Goal: Task Accomplishment & Management: Complete application form

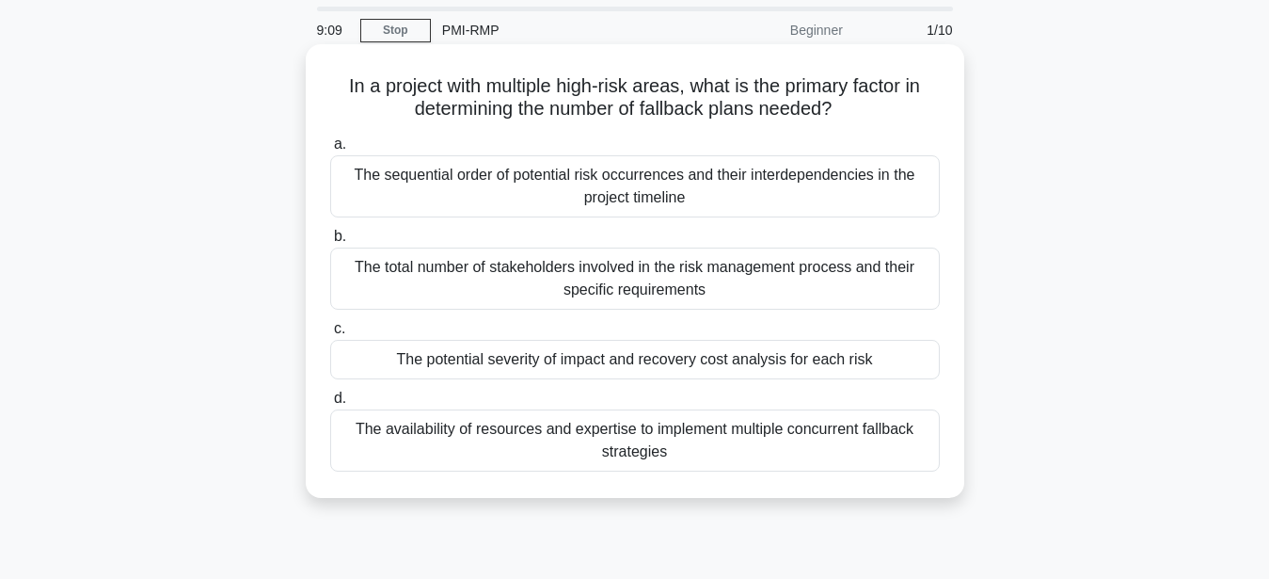
scroll to position [96, 0]
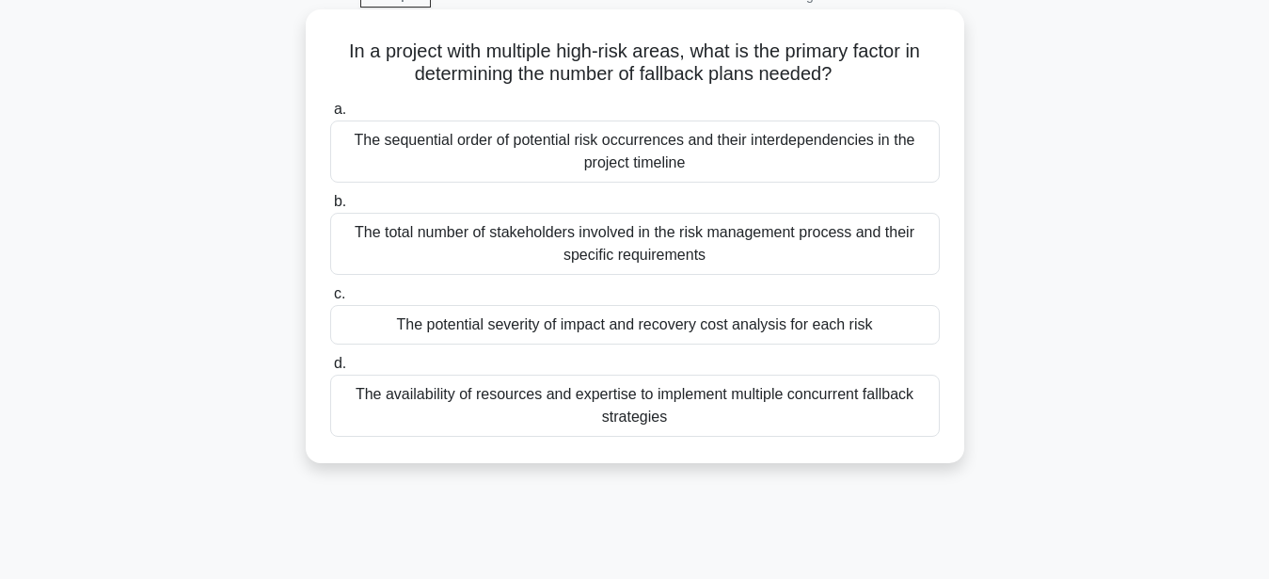
click at [479, 397] on div "The availability of resources and expertise to implement multiple concurrent fa…" at bounding box center [635, 405] width 610 height 62
click at [330, 370] on input "d. The availability of resources and expertise to implement multiple concurrent…" at bounding box center [330, 364] width 0 height 12
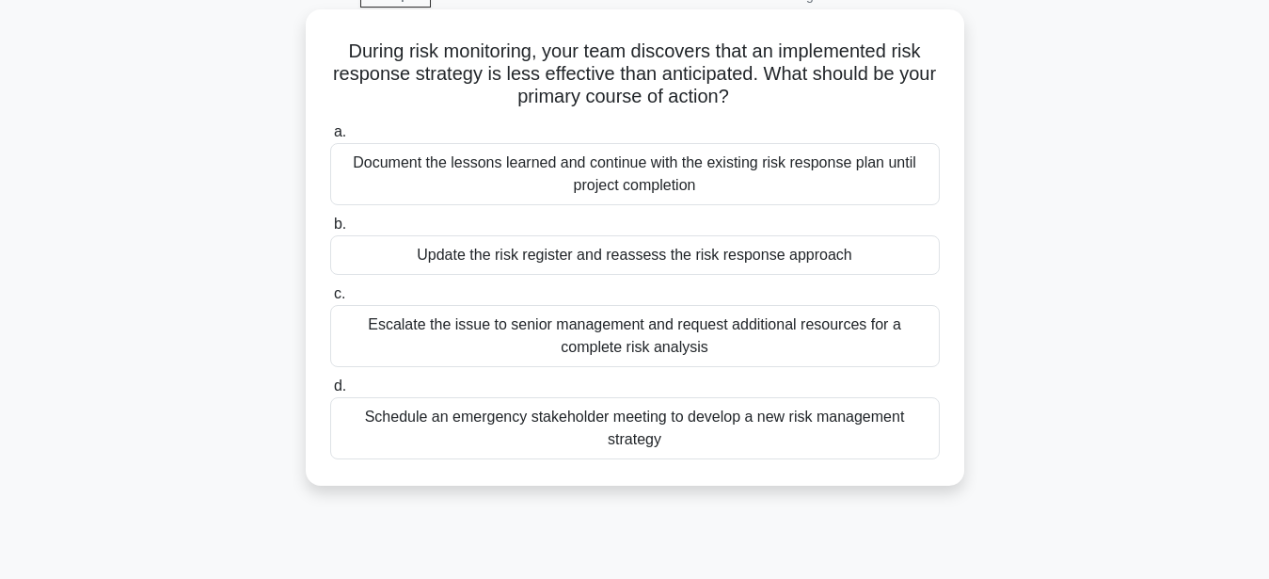
click at [627, 417] on div "Schedule an emergency stakeholder meeting to develop a new risk management stra…" at bounding box center [635, 428] width 610 height 62
click at [330, 392] on input "d. Schedule an emergency stakeholder meeting to develop a new risk management s…" at bounding box center [330, 386] width 0 height 12
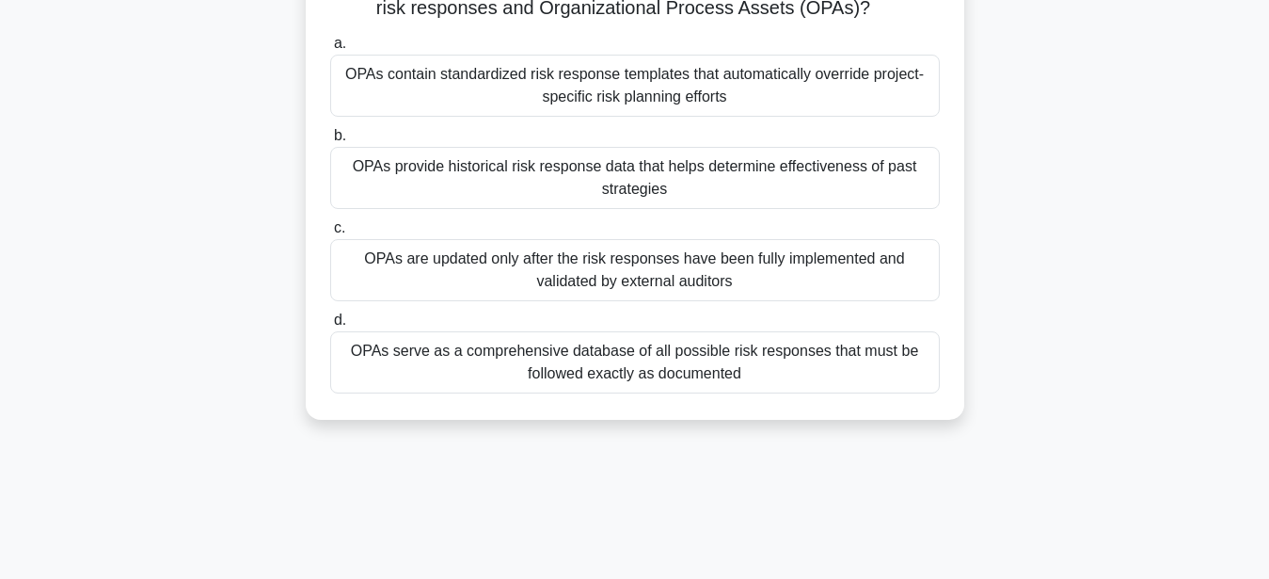
scroll to position [192, 0]
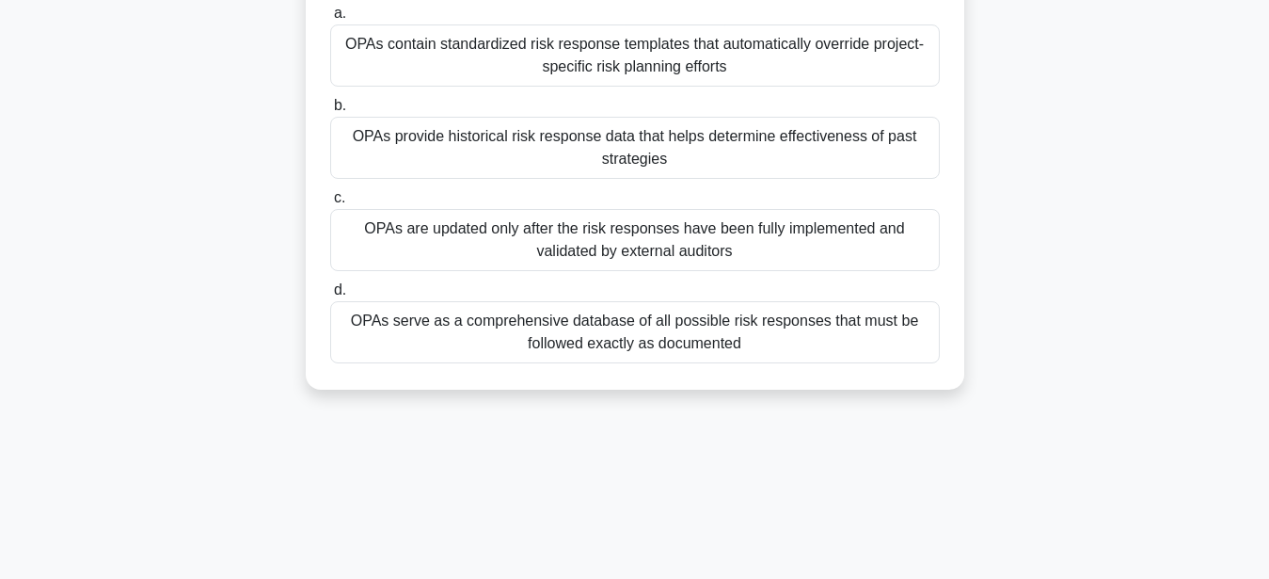
click at [598, 326] on div "OPAs serve as a comprehensive database of all possible risk responses that must…" at bounding box center [635, 332] width 610 height 62
click at [330, 296] on input "d. OPAs serve as a comprehensive database of all possible risk responses that m…" at bounding box center [330, 290] width 0 height 12
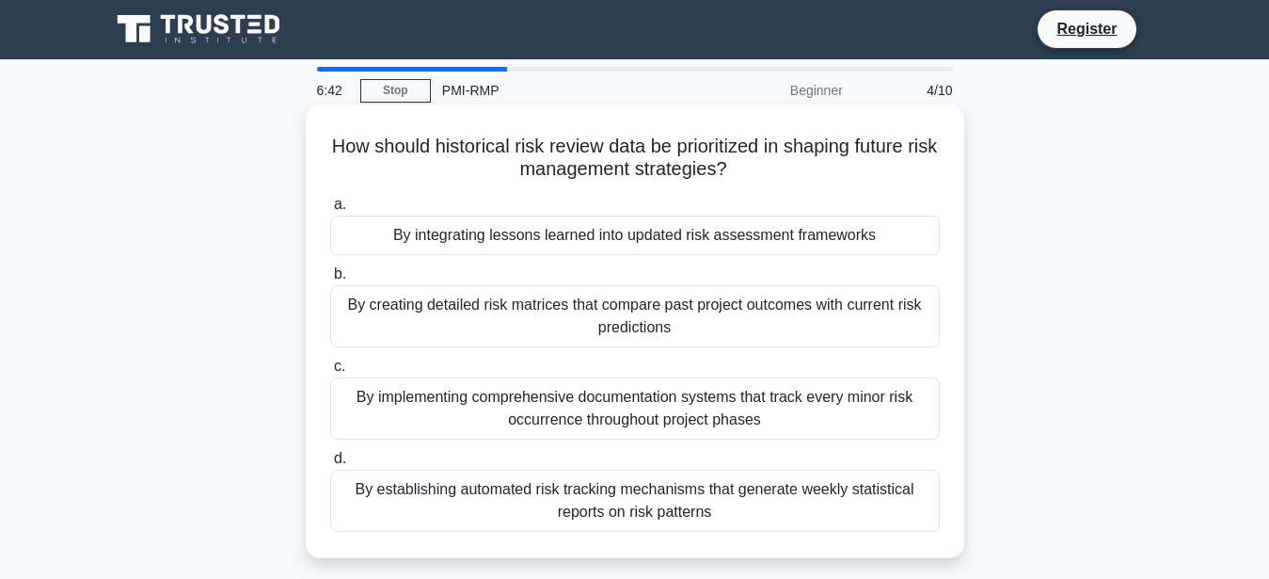
scroll to position [0, 0]
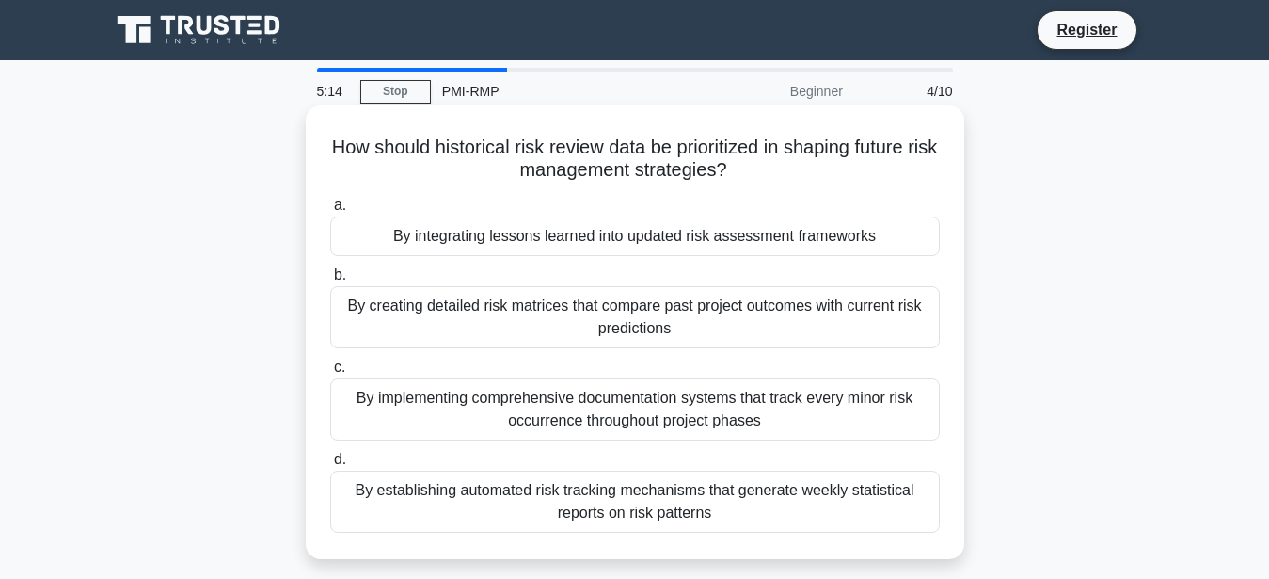
click at [636, 401] on div "By implementing comprehensive documentation systems that track every minor risk…" at bounding box center [635, 409] width 610 height 62
click at [330, 374] on input "c. By implementing comprehensive documentation systems that track every minor r…" at bounding box center [330, 367] width 0 height 12
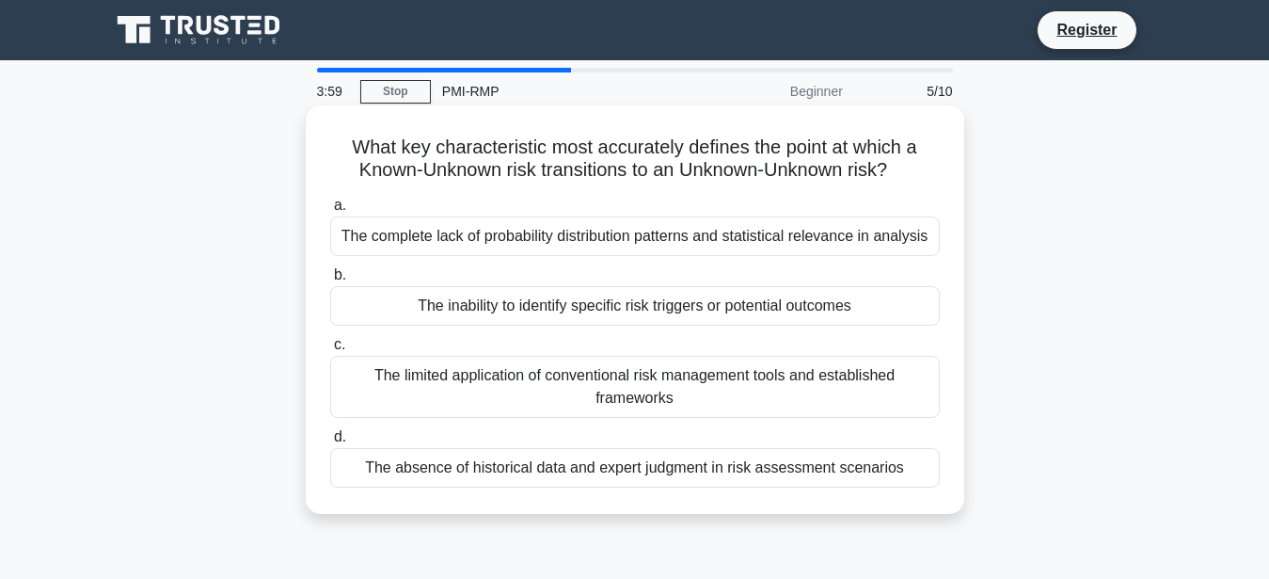
click at [639, 385] on div "The limited application of conventional risk management tools and established f…" at bounding box center [635, 387] width 610 height 62
click at [330, 351] on input "c. The limited application of conventional risk management tools and establishe…" at bounding box center [330, 345] width 0 height 12
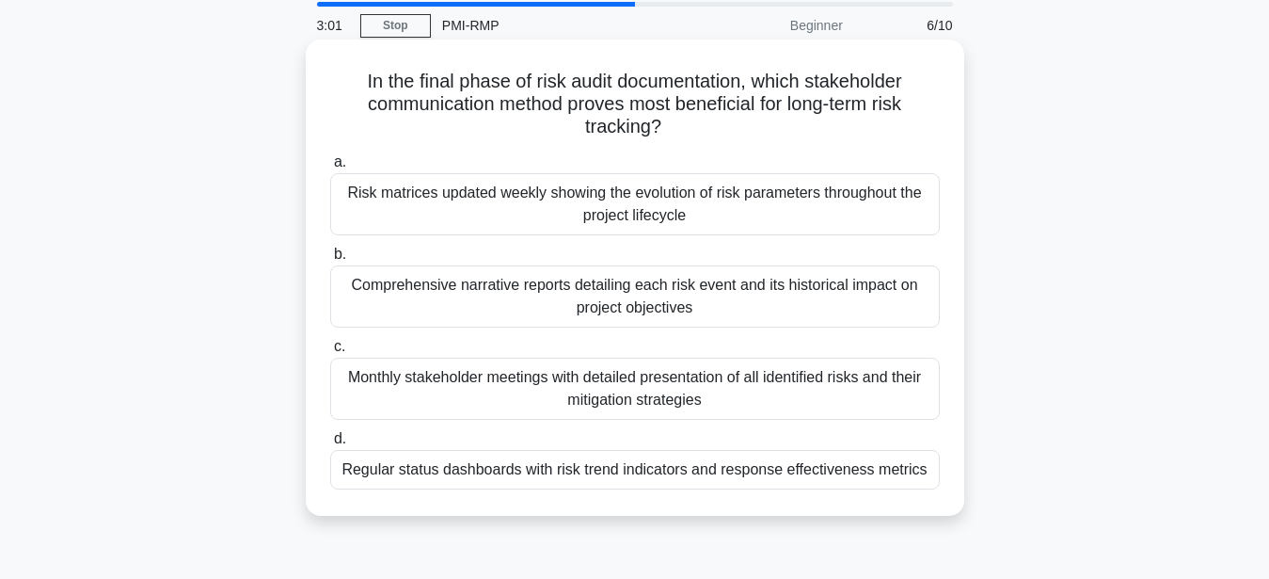
scroll to position [96, 0]
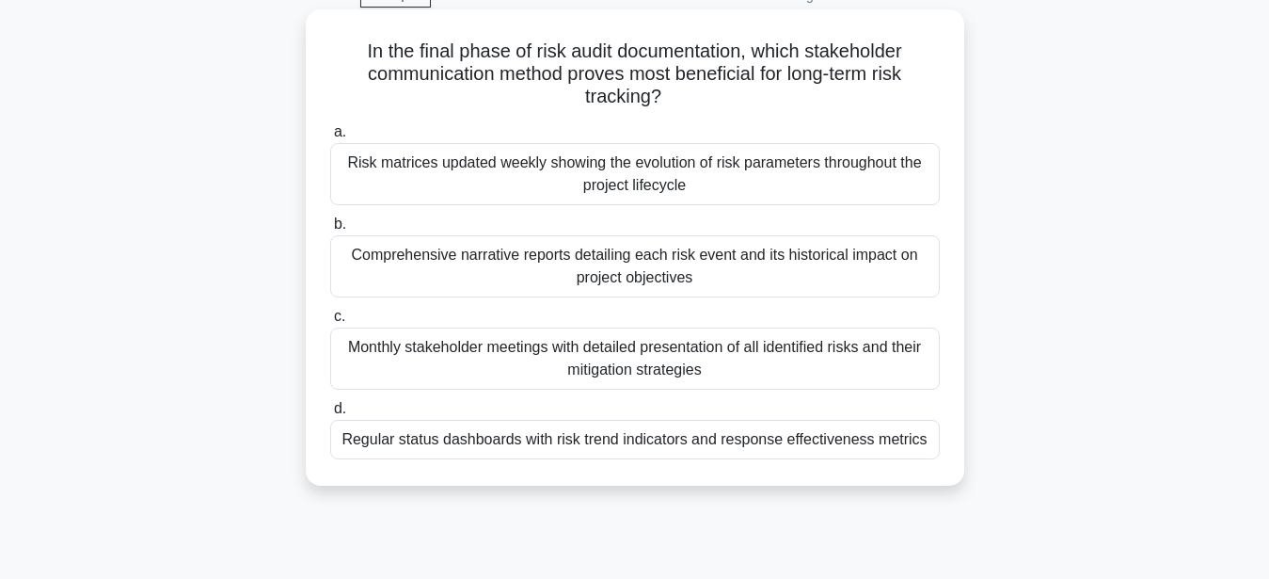
click at [629, 359] on div "Monthly stakeholder meetings with detailed presentation of all identified risks…" at bounding box center [635, 358] width 610 height 62
click at [330, 323] on input "c. Monthly stakeholder meetings with detailed presentation of all identified ri…" at bounding box center [330, 316] width 0 height 12
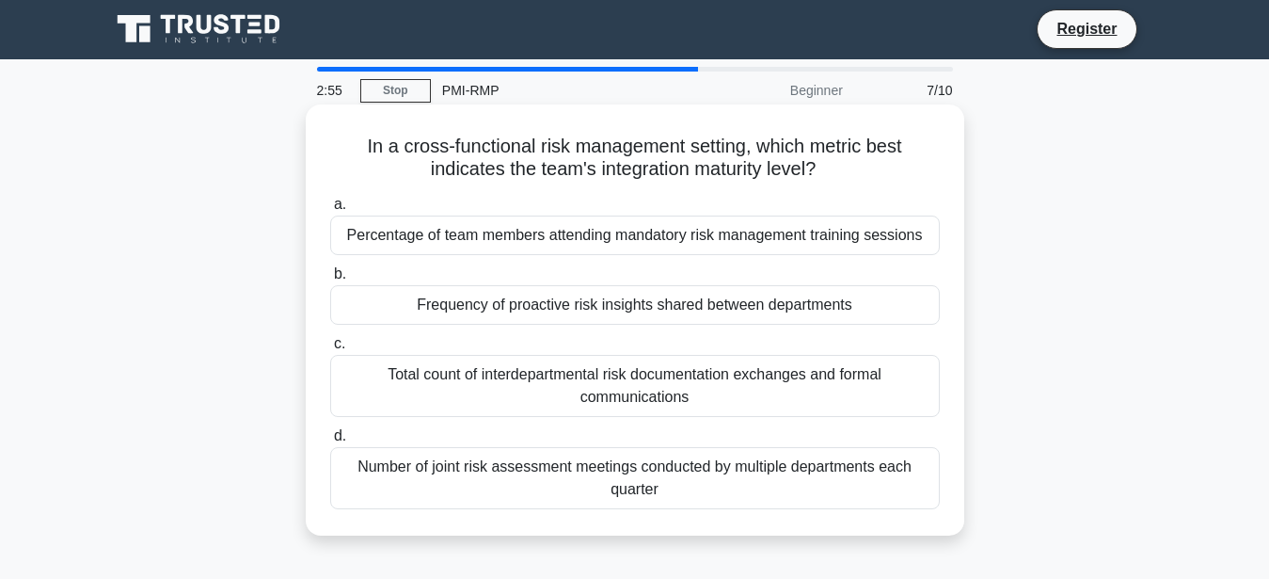
scroll to position [0, 0]
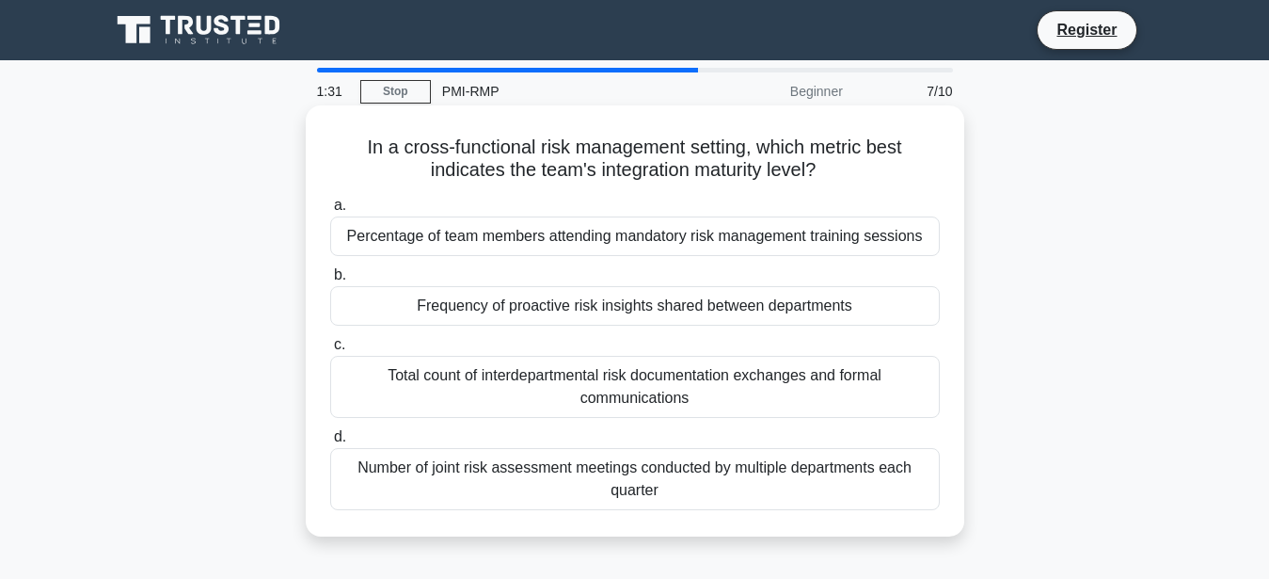
click at [630, 391] on div "Total count of interdepartmental risk documentation exchanges and formal commun…" at bounding box center [635, 387] width 610 height 62
click at [330, 351] on input "c. Total count of interdepartmental risk documentation exchanges and formal com…" at bounding box center [330, 345] width 0 height 12
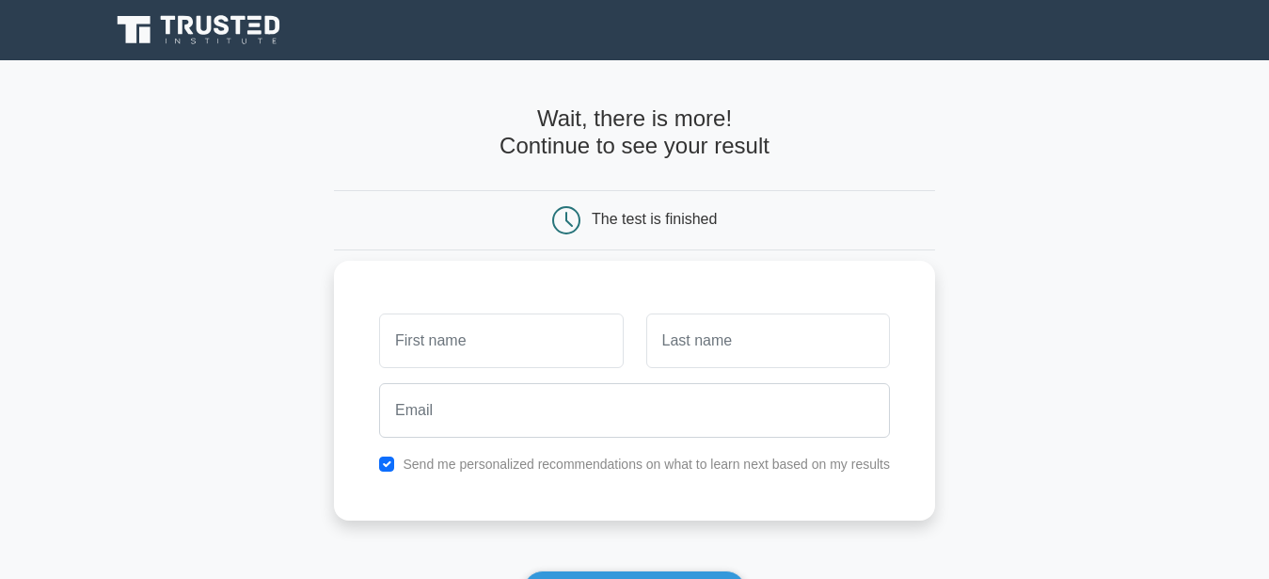
click at [408, 333] on input "text" at bounding box center [501, 340] width 244 height 55
type input "k"
type input "[PERSON_NAME]"
click at [684, 339] on input "text" at bounding box center [768, 340] width 244 height 55
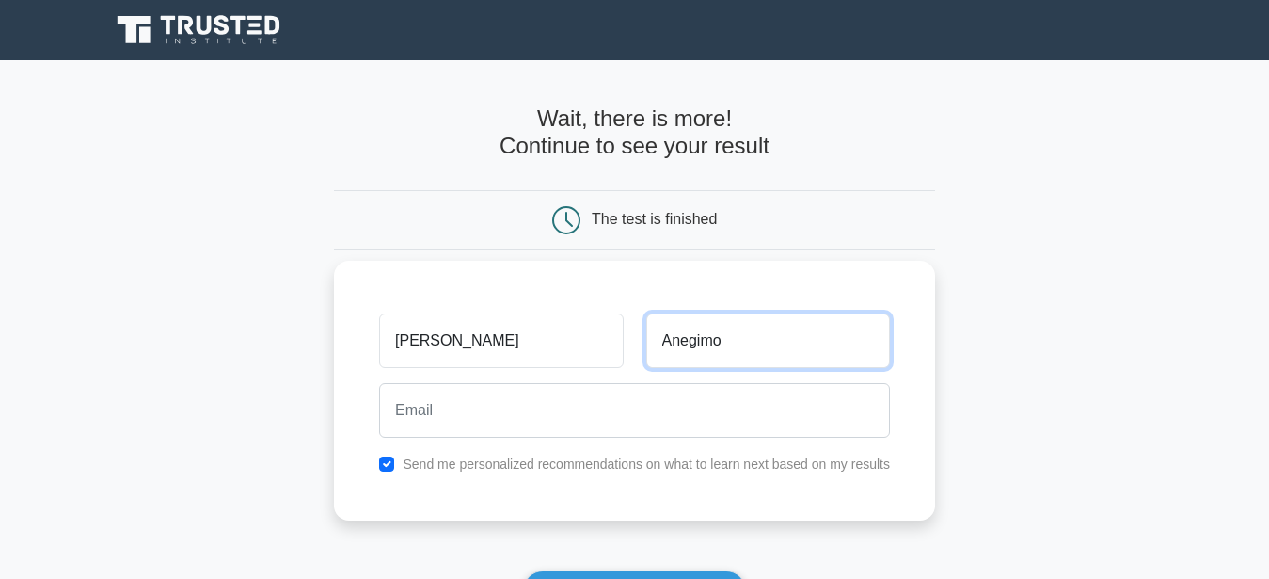
type input "Anegimo"
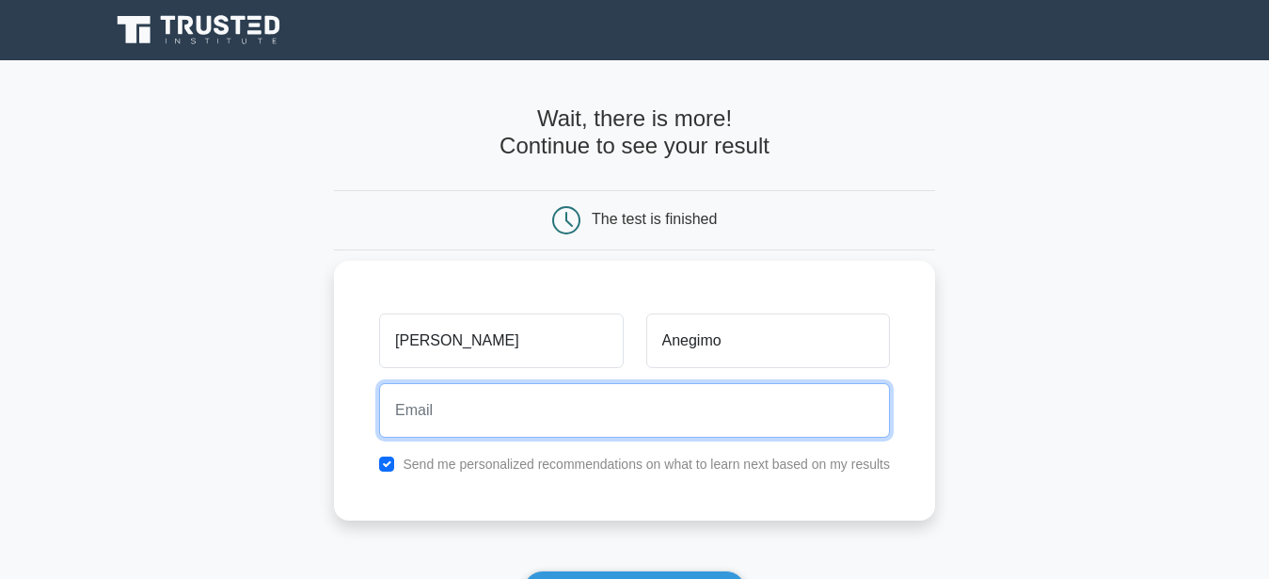
click at [395, 412] on input "email" at bounding box center [634, 410] width 511 height 55
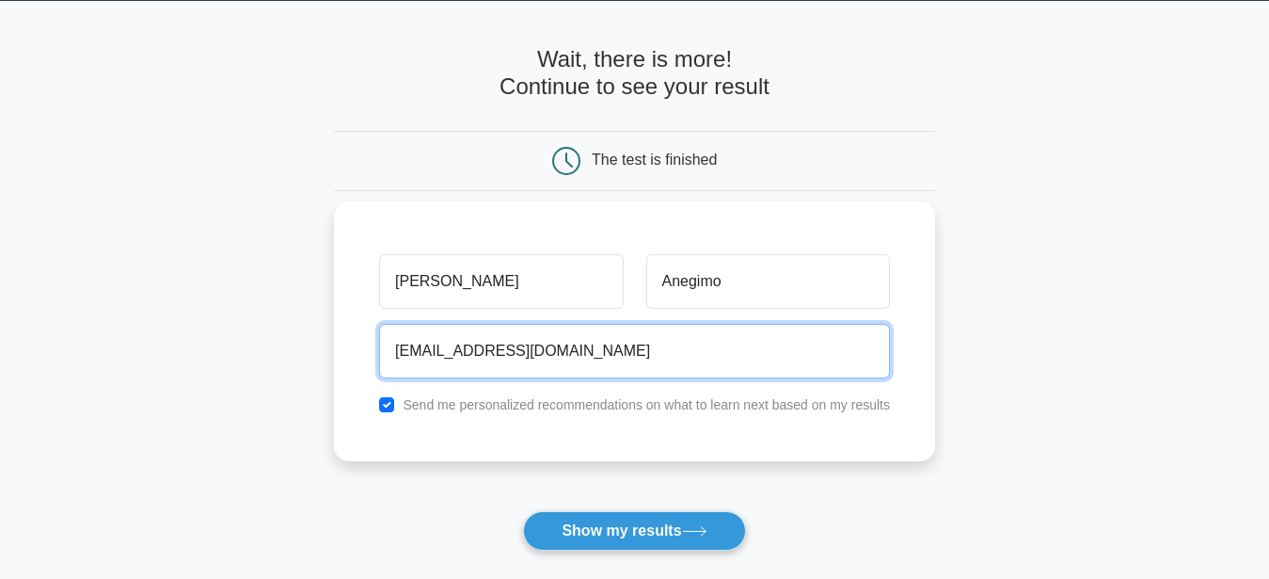
scroll to position [96, 0]
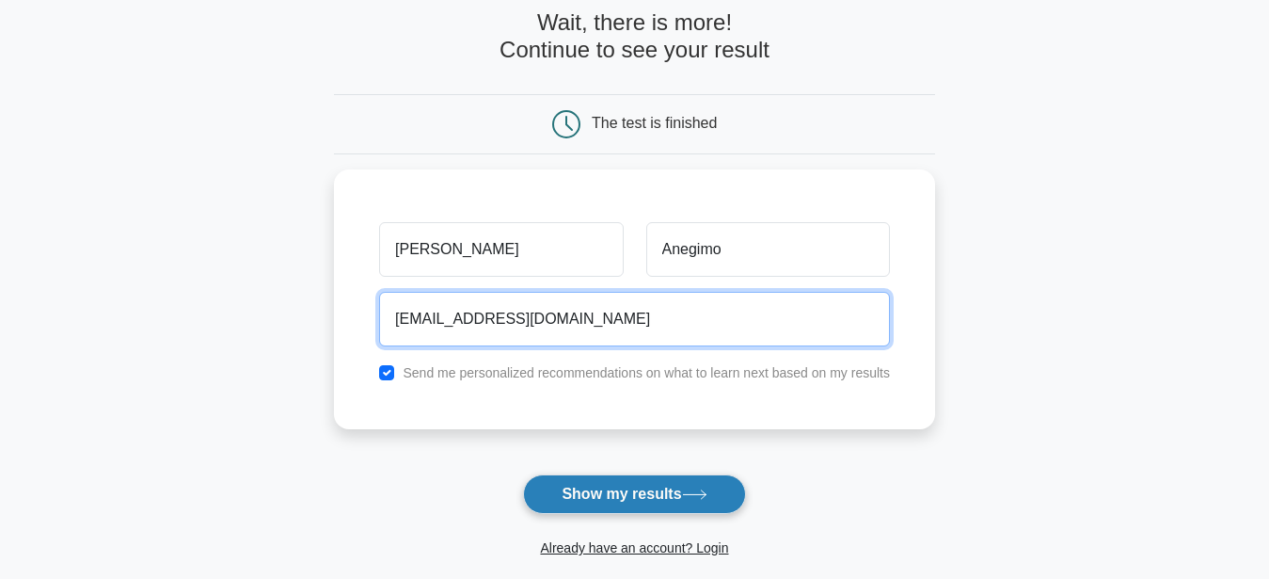
type input "anegimok@yahoo.com"
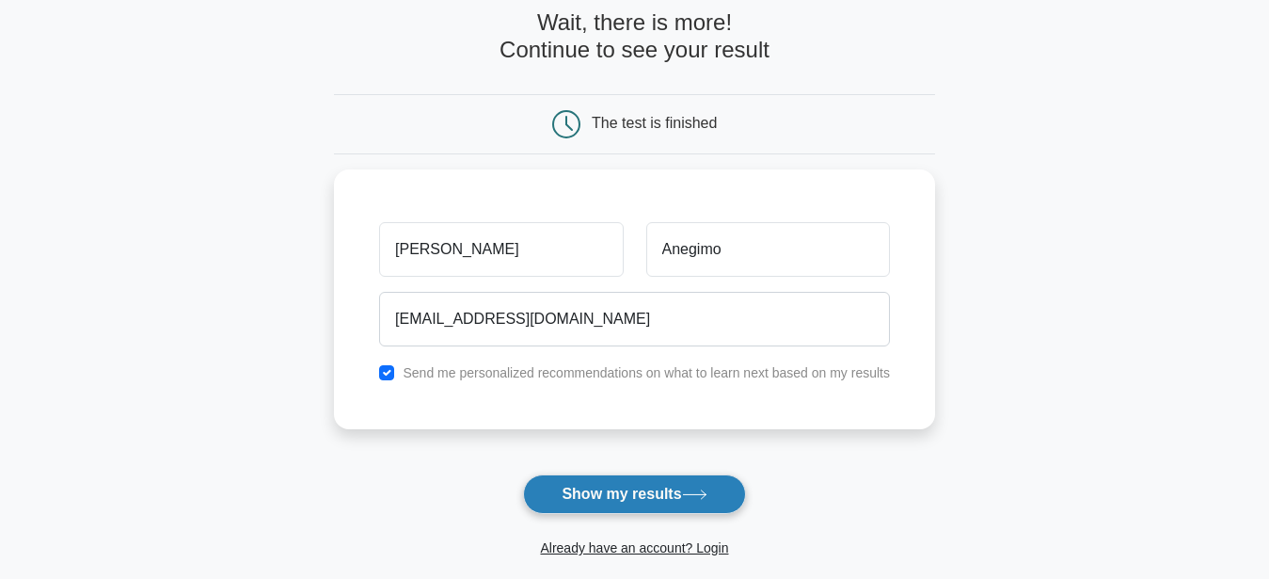
click at [595, 494] on button "Show my results" at bounding box center [634, 494] width 222 height 40
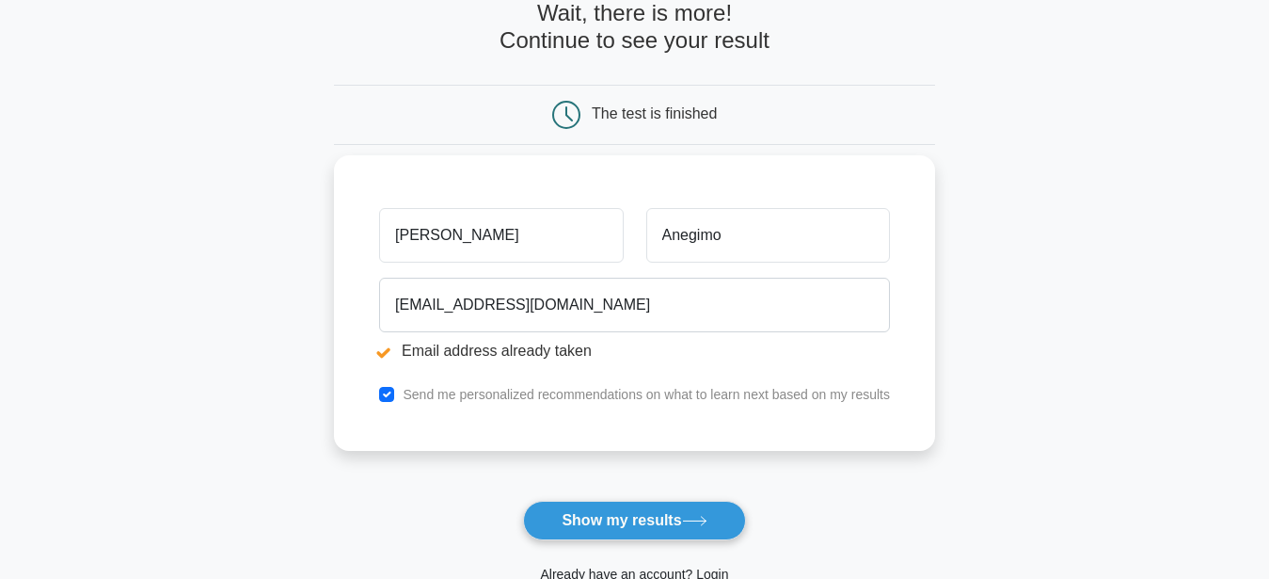
scroll to position [192, 0]
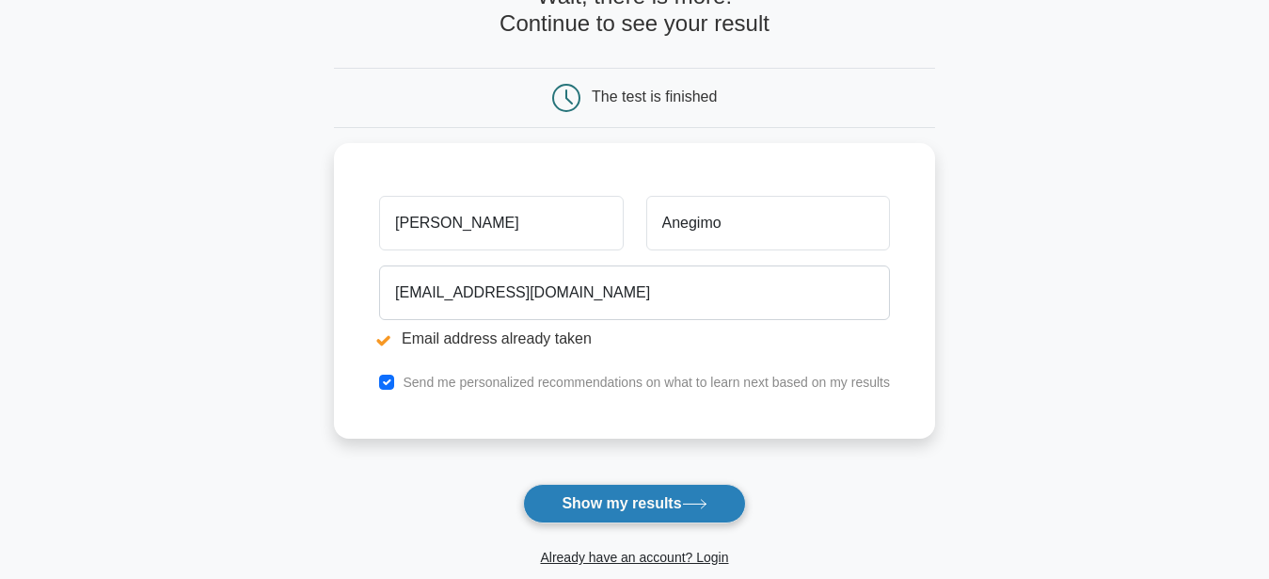
click at [628, 496] on button "Show my results" at bounding box center [634, 504] width 222 height 40
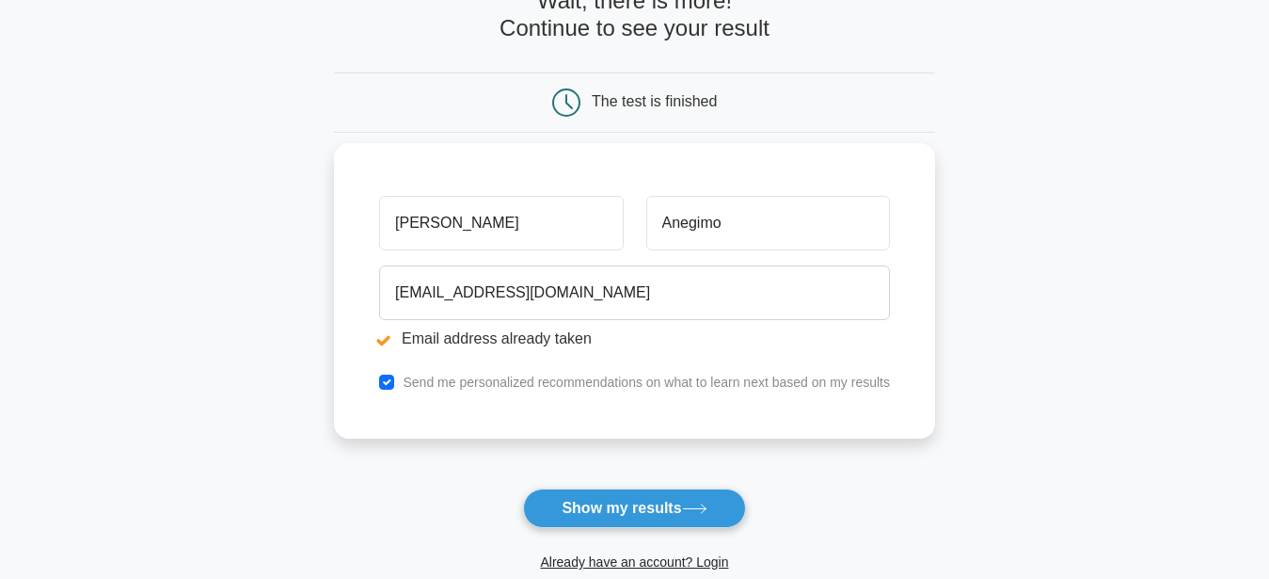
scroll to position [192, 0]
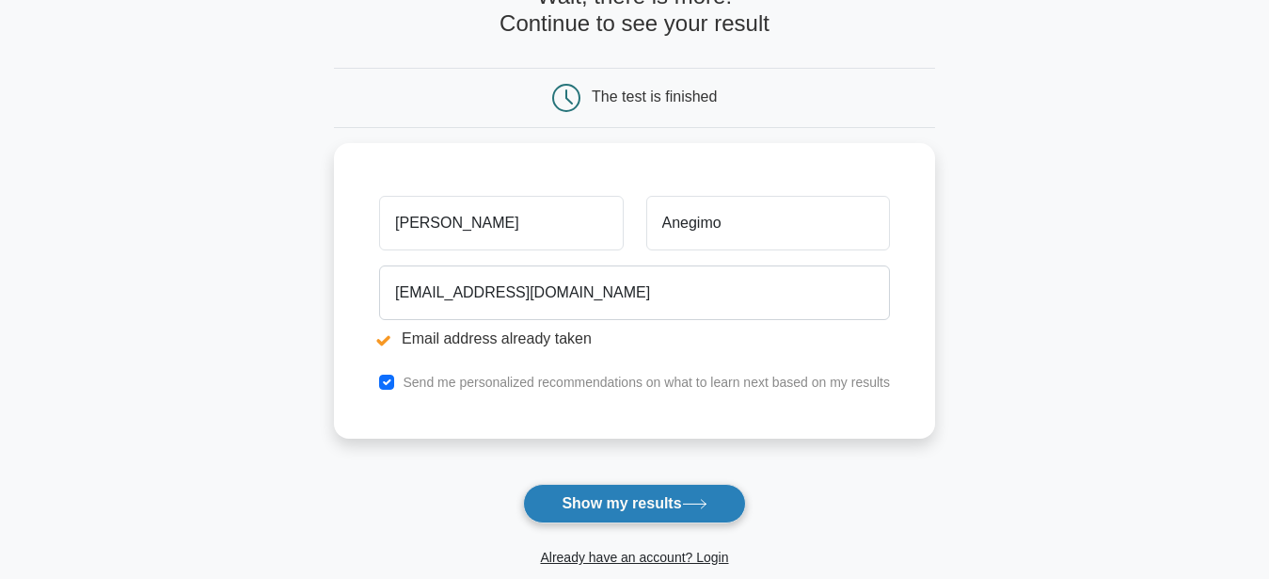
click at [615, 501] on button "Show my results" at bounding box center [634, 504] width 222 height 40
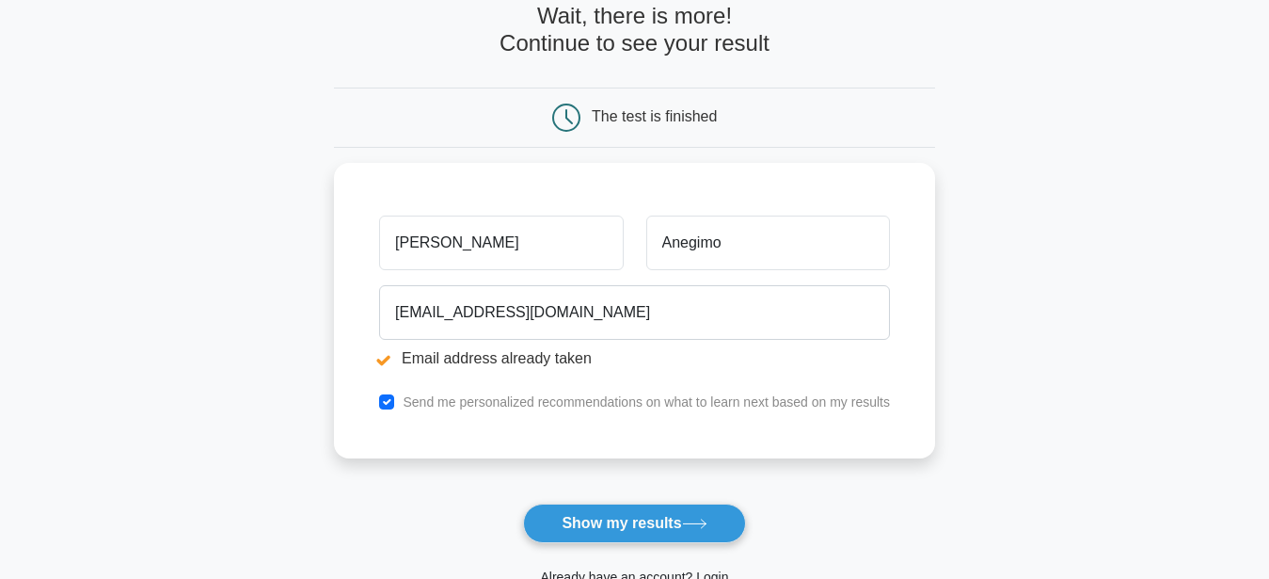
scroll to position [192, 0]
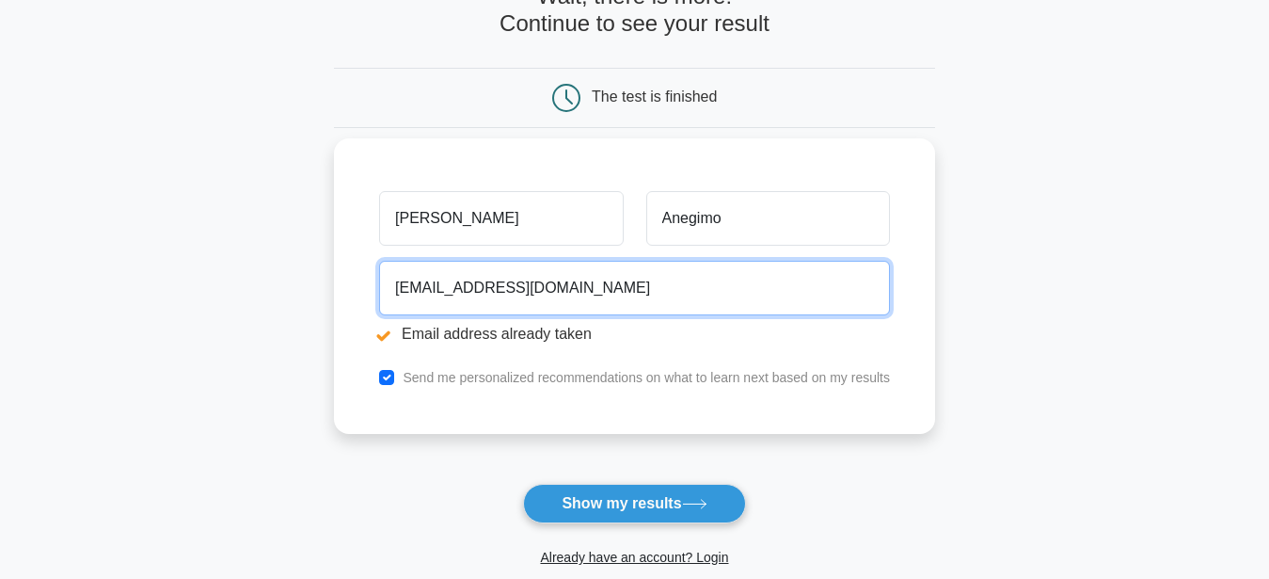
drag, startPoint x: 565, startPoint y: 292, endPoint x: 364, endPoint y: 302, distance: 200.7
click at [379, 302] on input "anegimok@yahoo.com" at bounding box center [634, 288] width 511 height 55
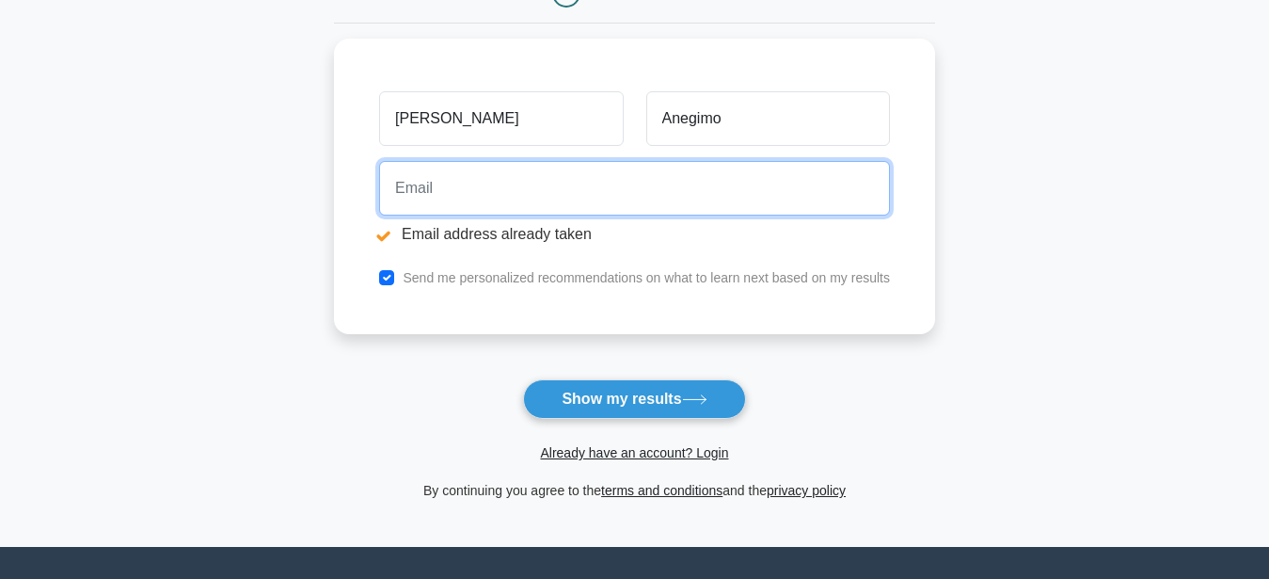
scroll to position [384, 0]
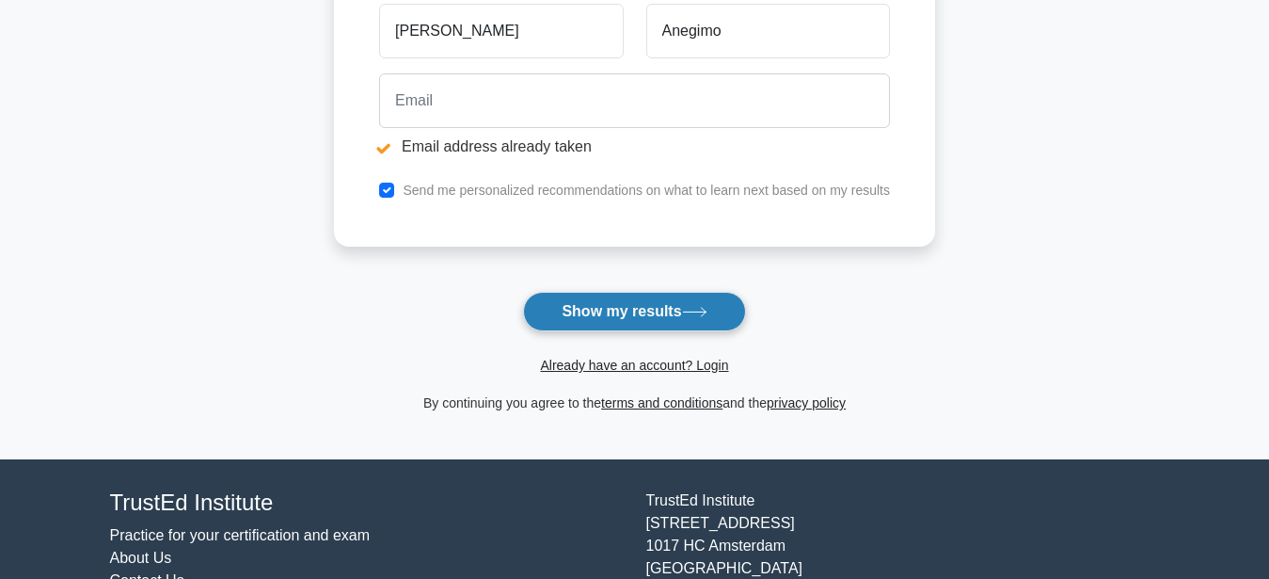
click at [630, 310] on button "Show my results" at bounding box center [634, 312] width 222 height 40
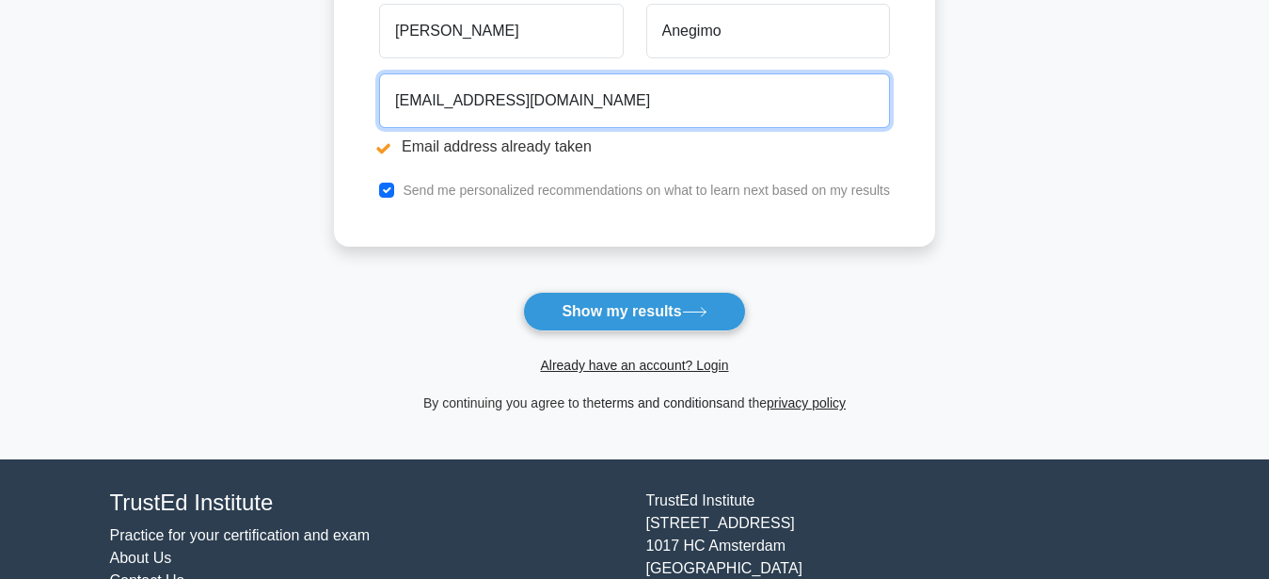
type input "[EMAIL_ADDRESS][DOMAIN_NAME]"
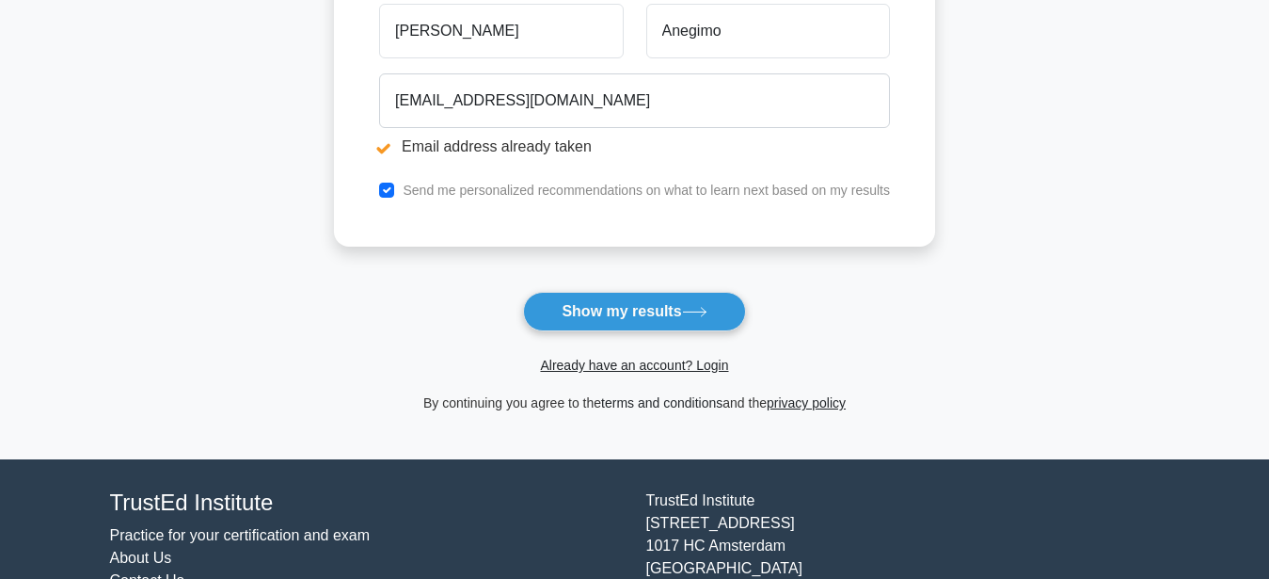
click at [615, 405] on link "terms and conditions" at bounding box center [661, 402] width 121 height 15
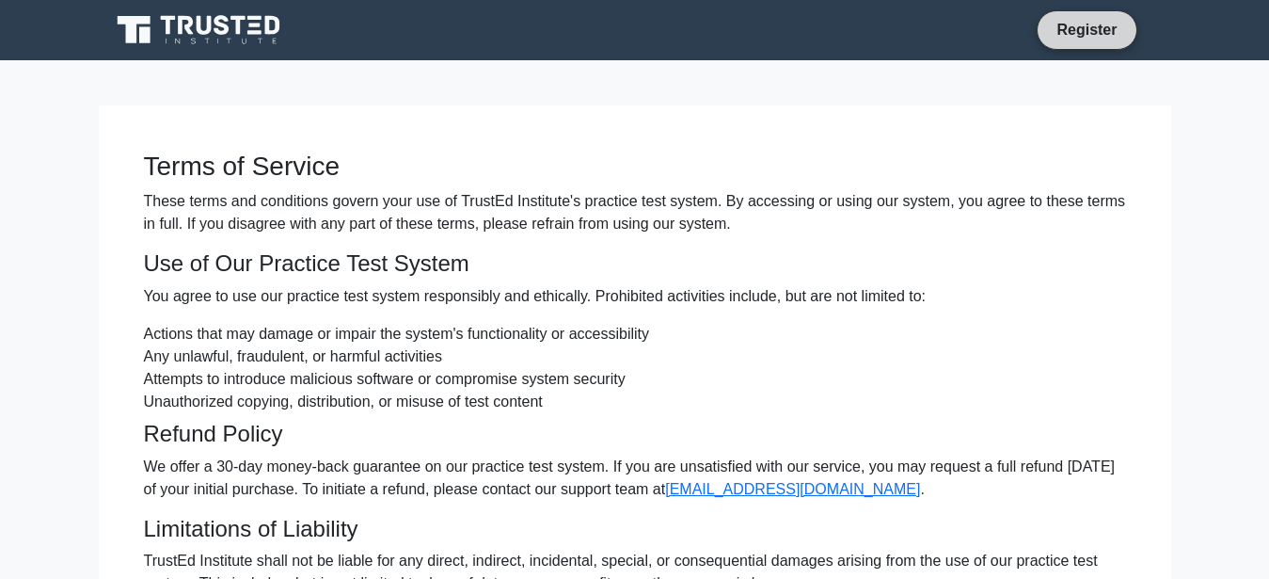
click at [1079, 27] on link "Register" at bounding box center [1086, 30] width 83 height 24
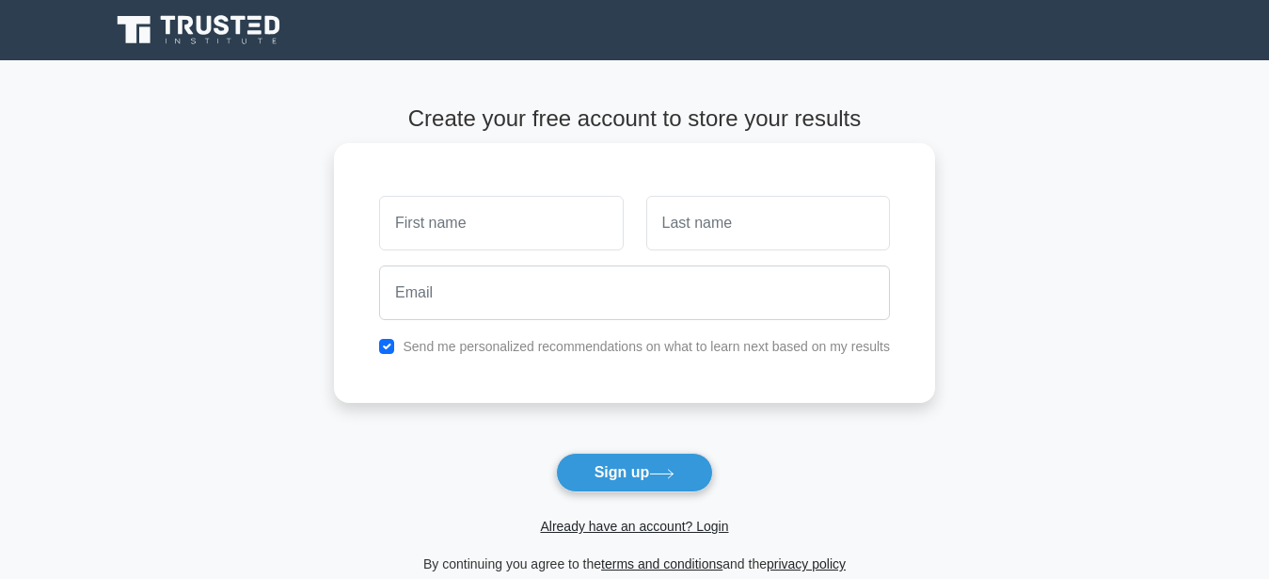
click at [409, 212] on input "text" at bounding box center [501, 223] width 244 height 55
type input "[PERSON_NAME]"
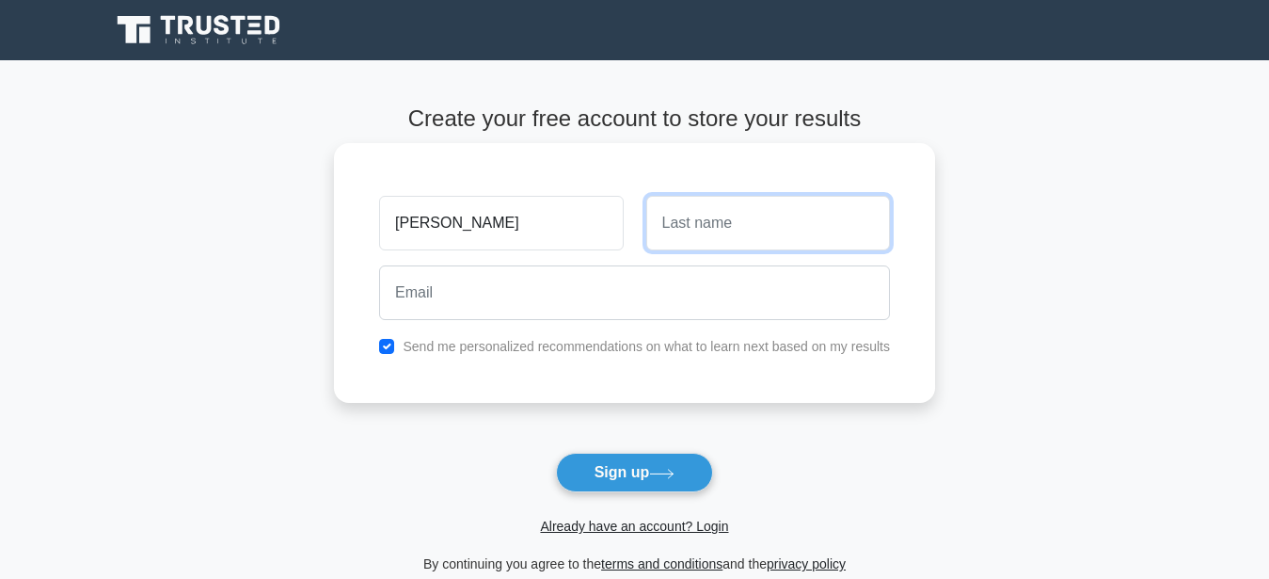
click at [673, 223] on input "text" at bounding box center [768, 223] width 244 height 55
type input "Anegimo"
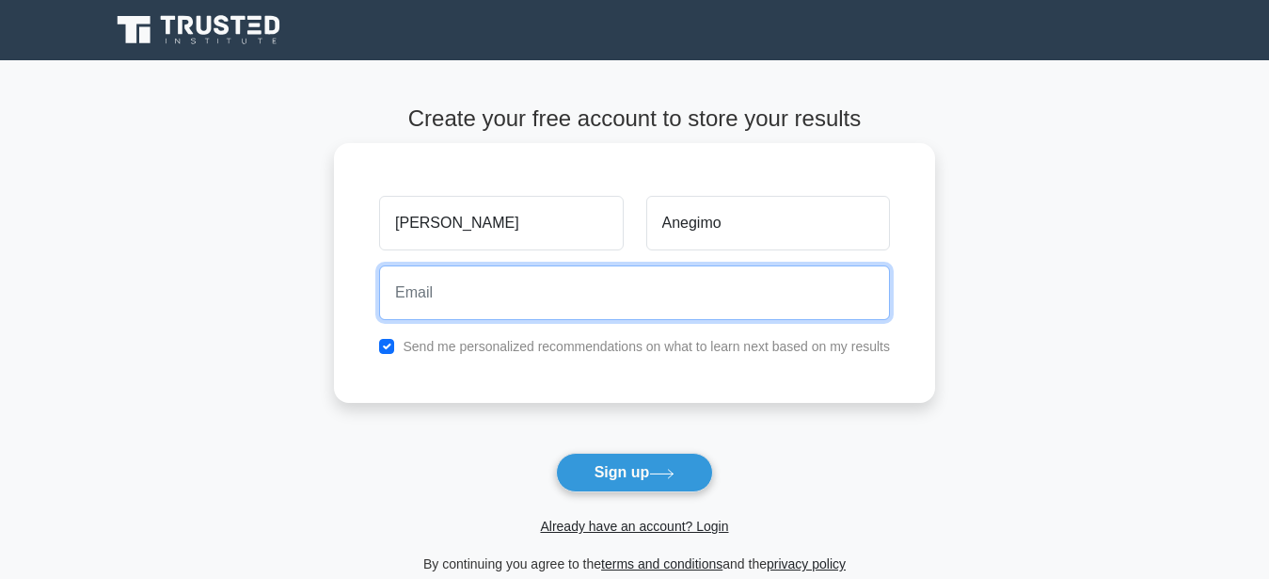
click at [441, 299] on input "email" at bounding box center [634, 292] width 511 height 55
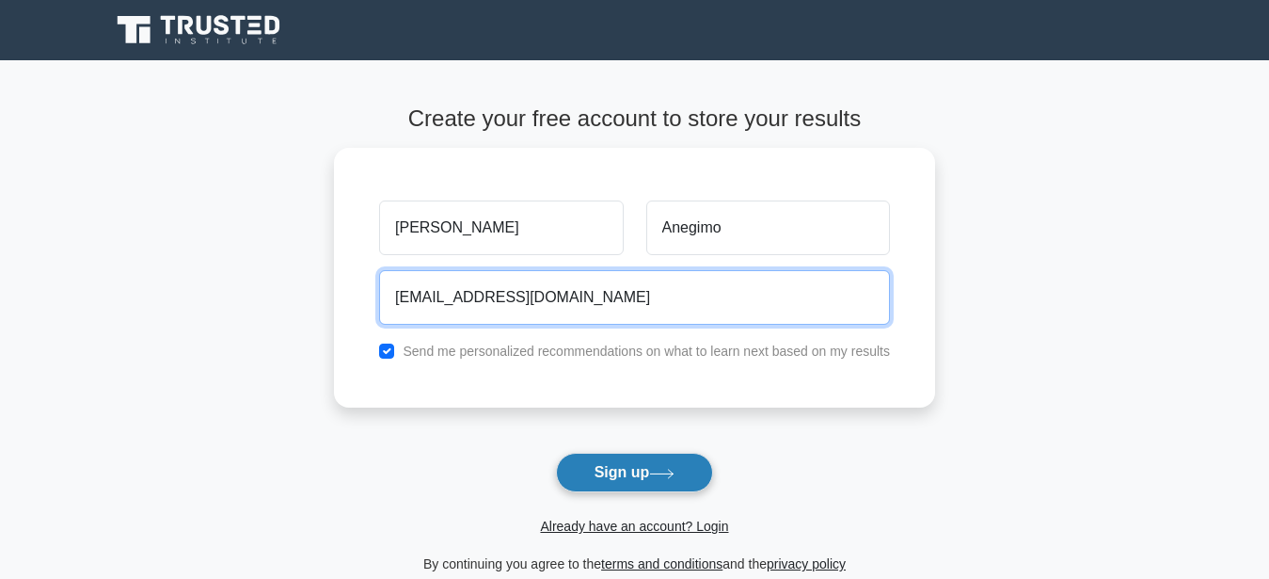
type input "[EMAIL_ADDRESS][DOMAIN_NAME]"
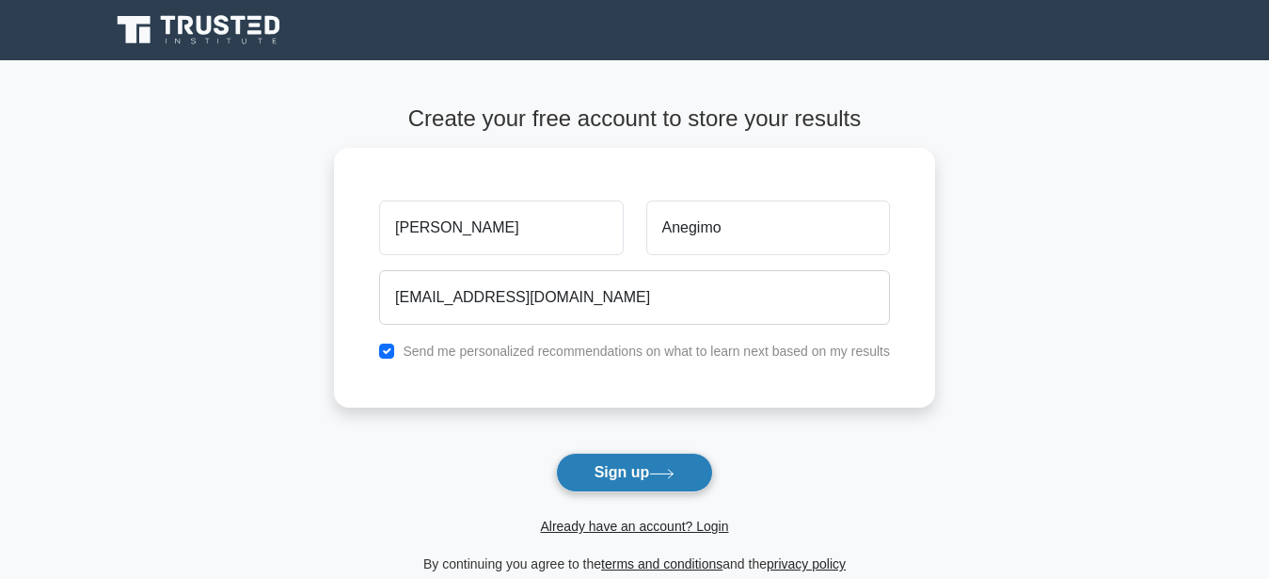
click at [619, 478] on button "Sign up" at bounding box center [635, 473] width 158 height 40
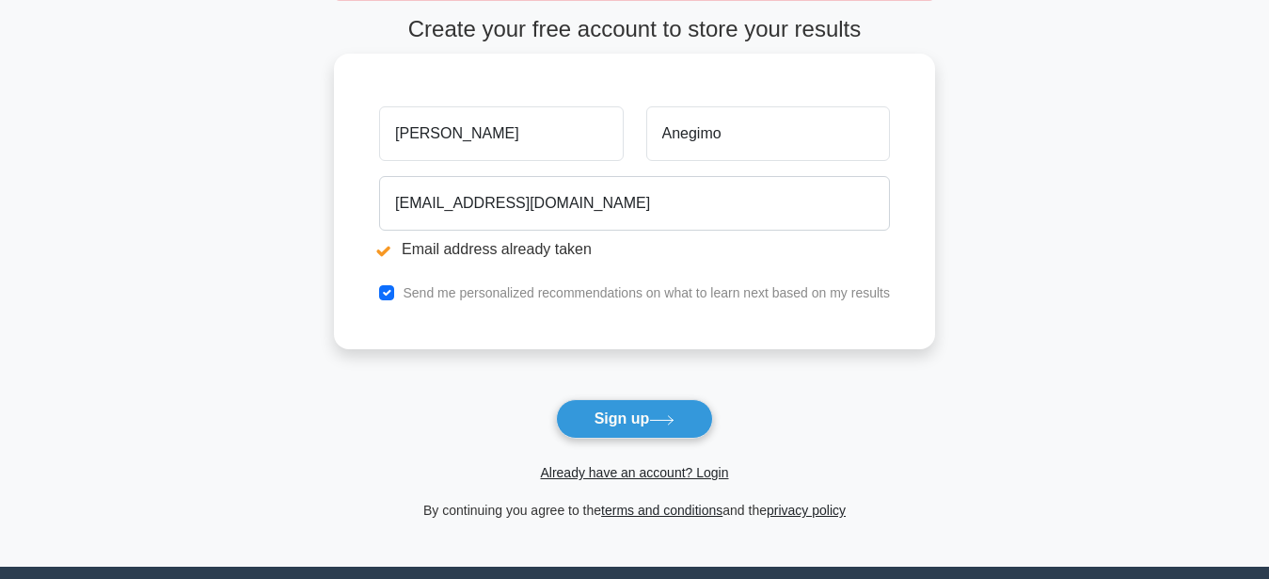
scroll to position [192, 0]
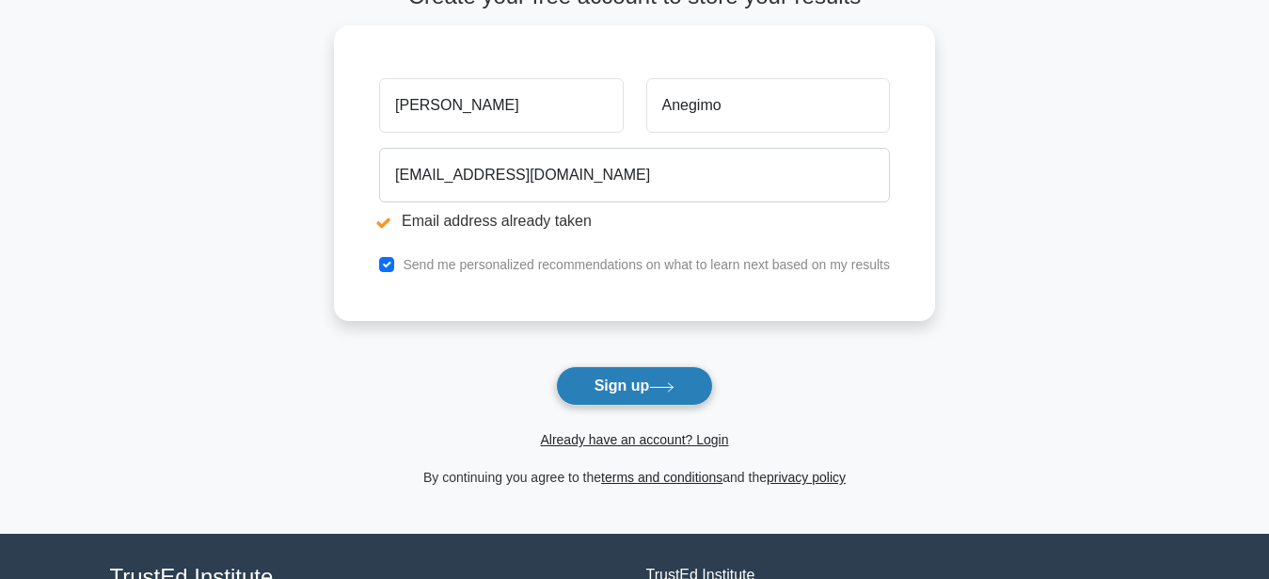
click at [614, 385] on button "Sign up" at bounding box center [635, 386] width 158 height 40
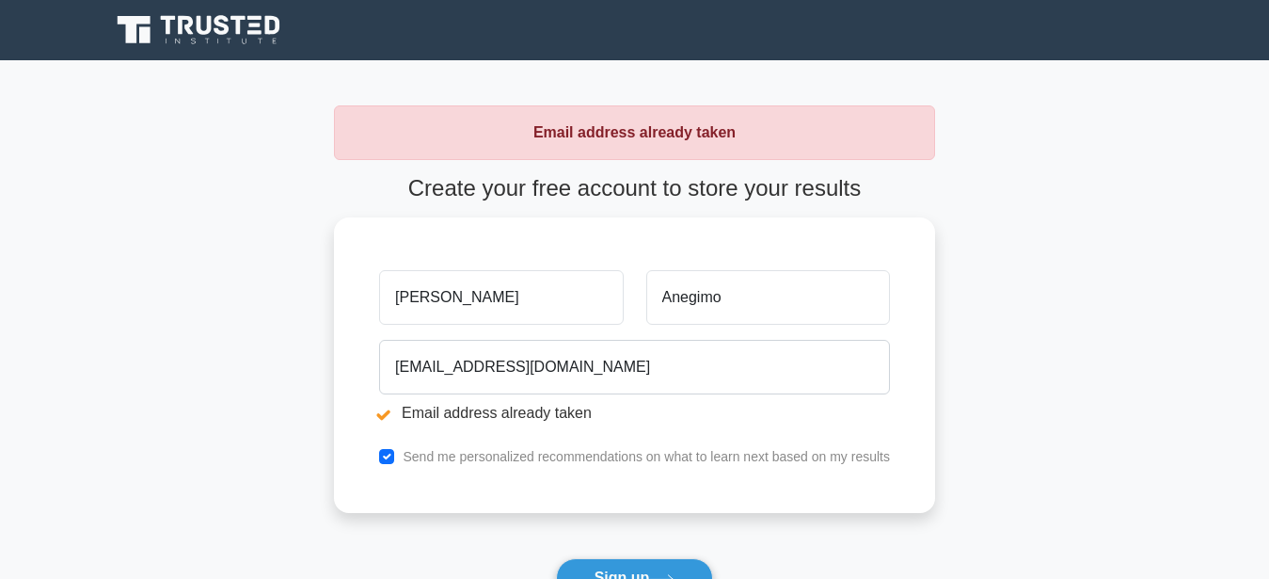
scroll to position [192, 0]
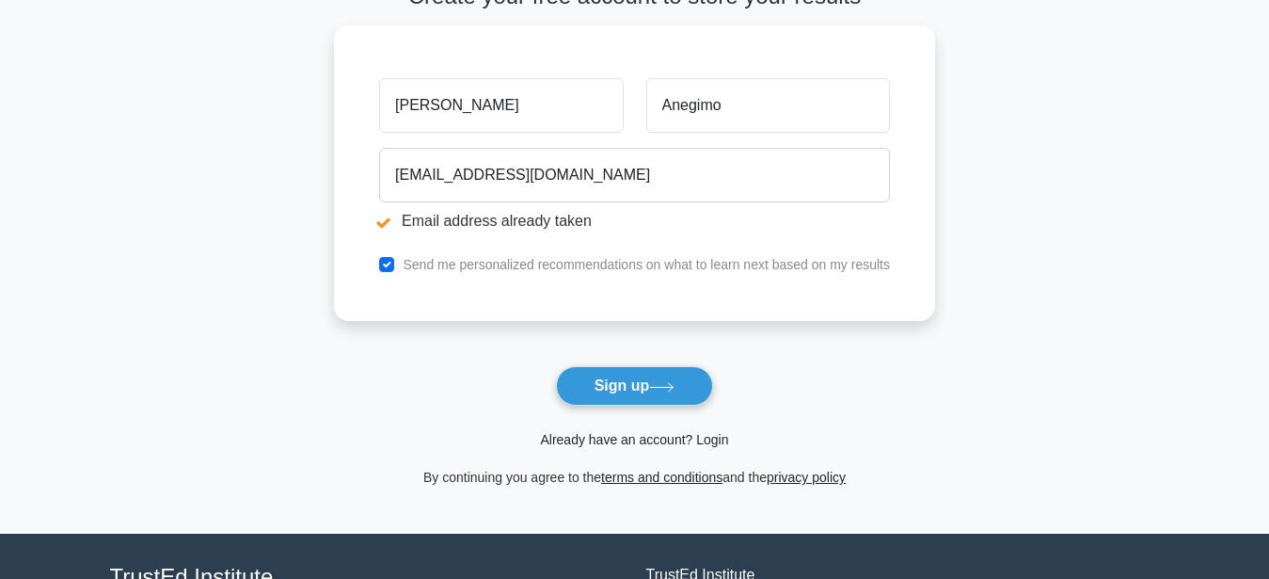
click at [614, 442] on link "Already have an account? Login" at bounding box center [634, 439] width 188 height 15
click at [626, 477] on link "terms and conditions" at bounding box center [661, 476] width 121 height 15
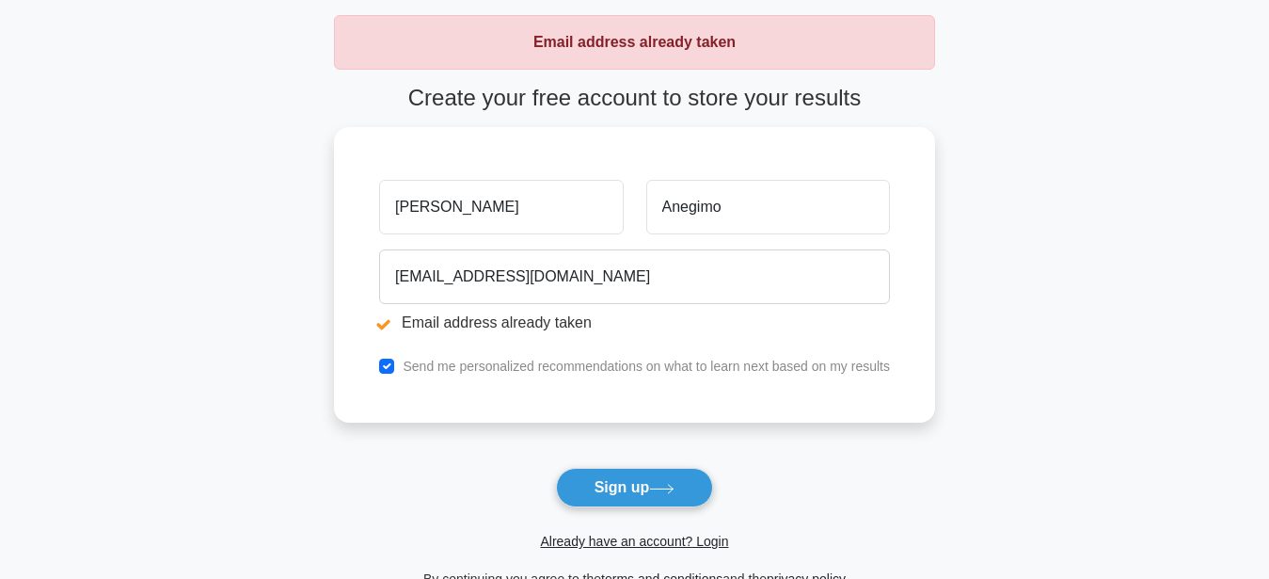
scroll to position [0, 0]
